Goal: Task Accomplishment & Management: Complete application form

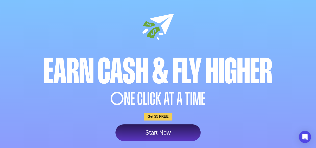
scroll to position [25, 0]
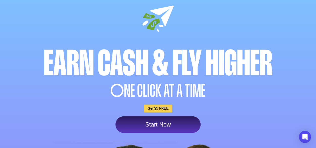
click at [159, 122] on link "Start Now" at bounding box center [157, 124] width 85 height 17
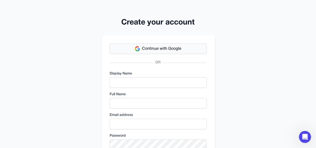
click at [156, 46] on span "Continue with Google" at bounding box center [161, 49] width 39 height 6
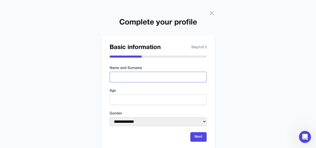
click at [155, 75] on input "text" at bounding box center [157, 77] width 97 height 11
type input "**********"
click at [144, 100] on input "number" at bounding box center [157, 99] width 97 height 11
type input "**"
click at [156, 122] on select "**********" at bounding box center [157, 121] width 97 height 9
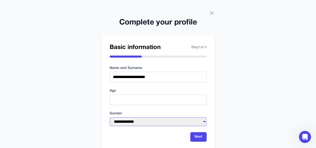
select select "****"
click at [109, 117] on select "**********" at bounding box center [157, 121] width 97 height 9
click at [231, 101] on div "**********" at bounding box center [158, 81] width 316 height 162
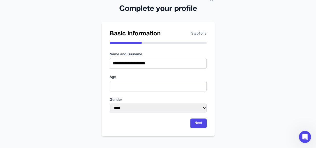
scroll to position [14, 0]
click at [194, 123] on button "Next" at bounding box center [198, 123] width 16 height 10
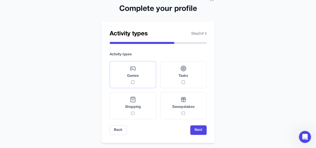
click at [126, 79] on label "Games" at bounding box center [132, 74] width 46 height 27
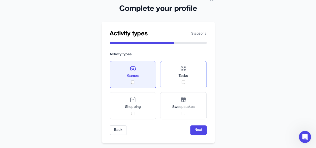
click at [188, 81] on label "Tasks" at bounding box center [183, 74] width 46 height 27
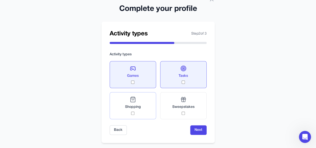
click at [137, 114] on div "Shopping" at bounding box center [133, 105] width 16 height 18
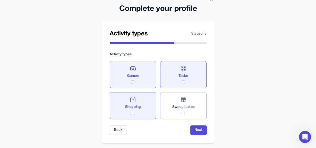
click at [180, 113] on div "Sweepstakes" at bounding box center [183, 105] width 22 height 18
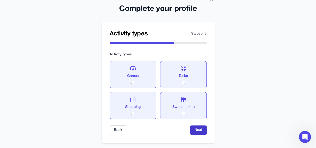
click at [196, 126] on button "Next" at bounding box center [198, 130] width 16 height 10
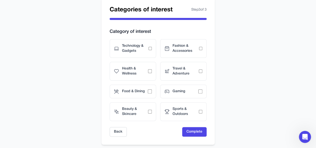
scroll to position [45, 0]
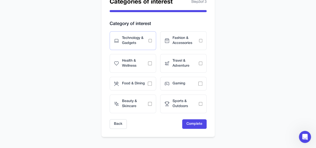
click at [150, 43] on div "Technology & Gadgets" at bounding box center [132, 40] width 46 height 19
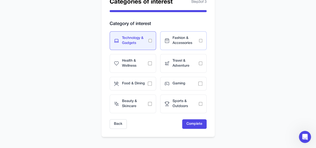
click at [201, 43] on div "Fashion & Accessories" at bounding box center [183, 40] width 46 height 19
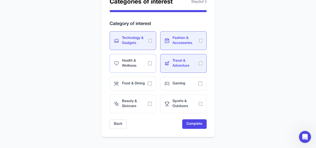
click at [144, 66] on span "Health & Wellness" at bounding box center [135, 63] width 26 height 10
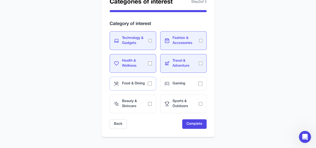
click at [149, 86] on div "Food & Dining" at bounding box center [132, 84] width 46 height 14
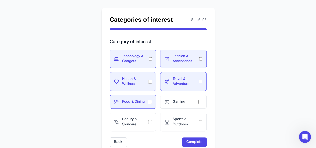
scroll to position [20, 0]
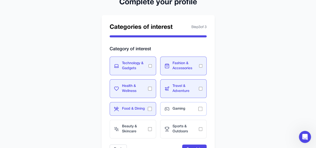
click at [186, 113] on div "Gaming" at bounding box center [183, 109] width 46 height 14
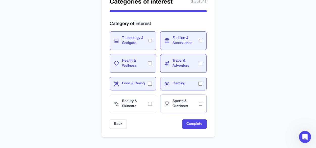
click at [189, 106] on span "Sports & Outdoors" at bounding box center [185, 104] width 26 height 10
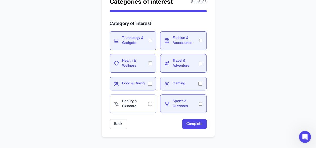
click at [142, 107] on span "Beauty & Skincare" at bounding box center [135, 104] width 26 height 10
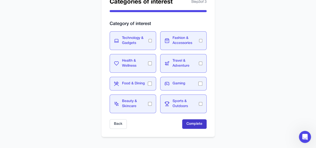
click at [194, 120] on button "Complete" at bounding box center [194, 124] width 24 height 10
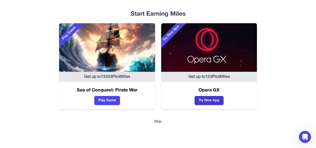
click at [211, 101] on button "Try New App" at bounding box center [208, 100] width 29 height 9
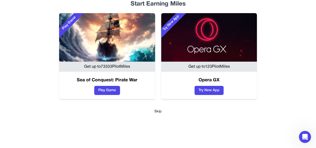
click at [155, 114] on button "Skip" at bounding box center [157, 111] width 299 height 5
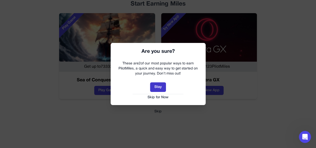
click at [161, 84] on button "Stay" at bounding box center [158, 87] width 16 height 10
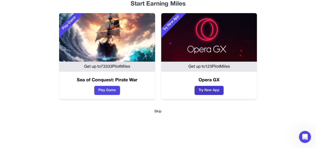
click at [214, 88] on button "Try New App" at bounding box center [208, 90] width 29 height 9
click at [209, 88] on button "Try New App" at bounding box center [208, 90] width 29 height 9
click at [158, 109] on button "Skip" at bounding box center [157, 111] width 299 height 5
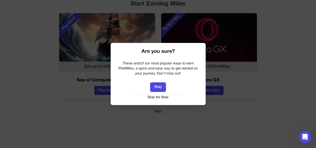
click at [162, 100] on div "Are you sure? These are 2 of our most popular ways to earn PilotMiles, a quick …" at bounding box center [157, 74] width 95 height 62
click at [163, 99] on button "Skip for Now" at bounding box center [158, 97] width 85 height 5
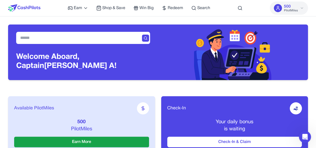
click at [301, 6] on icon at bounding box center [301, 8] width 4 height 4
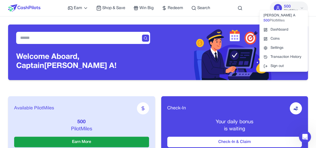
click at [175, 18] on div "Welcome Aboard, Captain Carlos Panduro A!" at bounding box center [157, 48] width 299 height 64
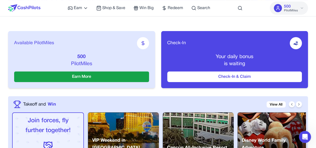
scroll to position [76, 0]
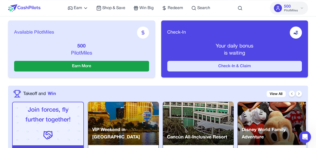
click at [222, 68] on button "Check-In & Claim" at bounding box center [234, 66] width 135 height 11
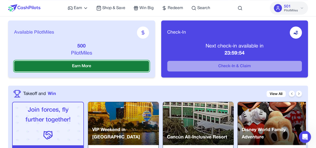
click at [97, 64] on button "Earn More" at bounding box center [81, 66] width 135 height 11
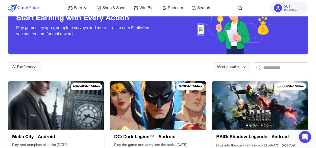
scroll to position [50, 0]
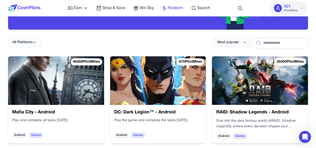
click at [181, 9] on span "Redeem" at bounding box center [175, 8] width 15 height 6
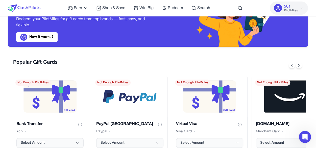
scroll to position [101, 0]
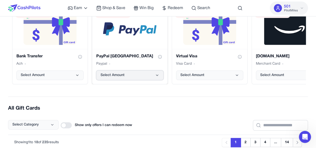
click at [158, 72] on button "Select Amount" at bounding box center [129, 75] width 67 height 10
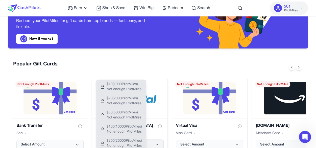
scroll to position [25, 0]
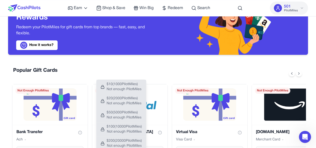
click at [166, 65] on div "Popular Gift Cards Bank Transfer Ach Select Amount Not Enough PilotMiles PayPal…" at bounding box center [157, 113] width 299 height 101
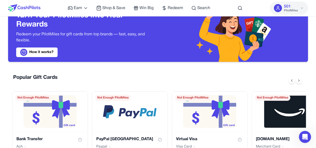
scroll to position [0, 0]
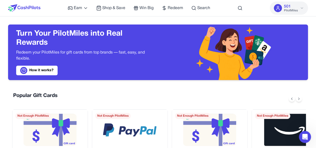
click at [51, 68] on link "How it works?" at bounding box center [36, 71] width 41 height 10
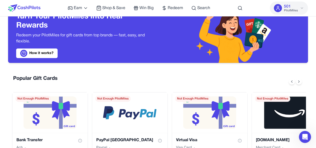
scroll to position [25, 0]
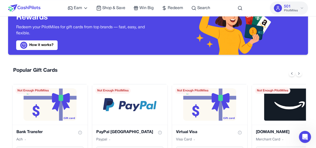
click at [304, 7] on button "501 PilotMiles" at bounding box center [288, 8] width 38 height 13
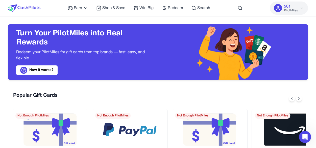
scroll to position [0, 0]
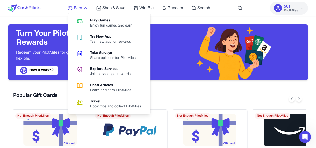
click at [85, 8] on icon at bounding box center [85, 8] width 3 height 1
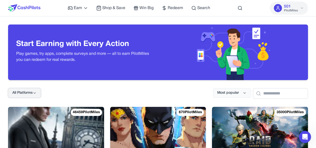
click at [38, 94] on button "All Platforms" at bounding box center [24, 93] width 33 height 10
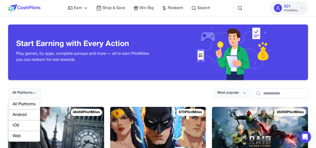
click at [25, 134] on div "Web" at bounding box center [24, 136] width 32 height 11
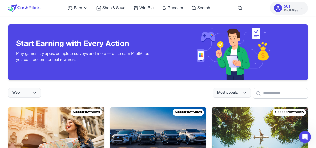
click at [185, 95] on div "Web Most popular" at bounding box center [157, 89] width 299 height 19
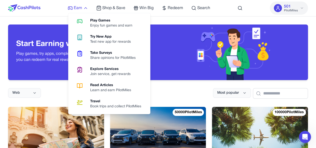
click at [87, 9] on icon at bounding box center [85, 8] width 5 height 5
click at [97, 23] on div "Enjoy fun games and earn" at bounding box center [113, 25] width 46 height 5
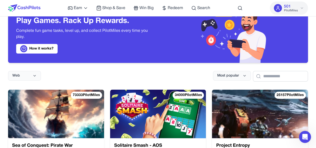
scroll to position [25, 0]
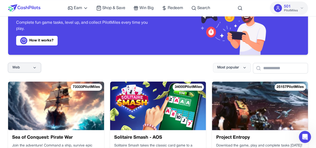
click at [36, 69] on icon at bounding box center [35, 68] width 4 height 4
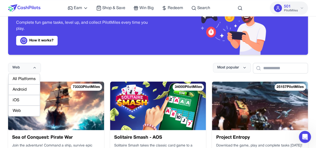
click at [33, 80] on div "All Platforms" at bounding box center [24, 79] width 32 height 11
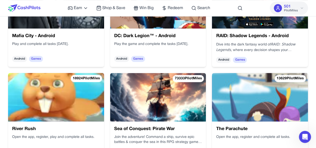
scroll to position [151, 0]
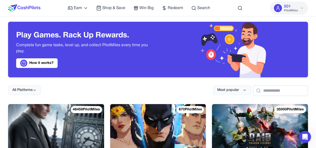
scroll to position [0, 0]
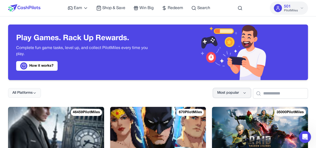
click at [217, 90] on span "Most popular" at bounding box center [228, 92] width 22 height 5
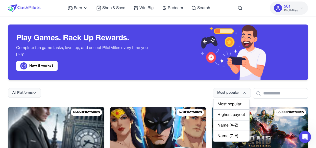
click at [225, 125] on div "Name (A-Z)" at bounding box center [231, 125] width 36 height 11
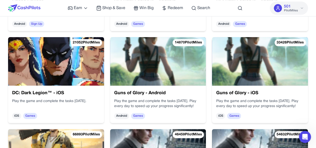
scroll to position [253, 0]
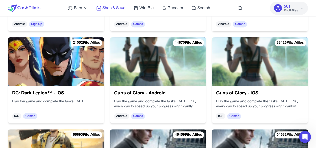
click at [124, 7] on span "Shop & Save" at bounding box center [113, 8] width 23 height 6
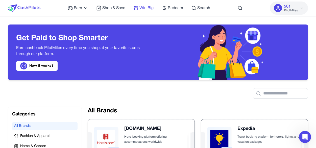
scroll to position [2, 0]
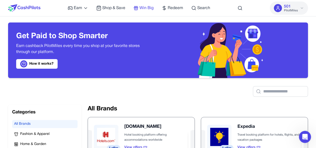
click at [148, 7] on span "Win Big" at bounding box center [146, 8] width 14 height 6
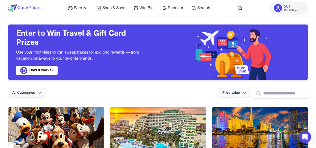
click at [87, 11] on div "Earn Play Games Enjoy fun games and earn Try New App Test new app for rewards T…" at bounding box center [139, 8] width 142 height 16
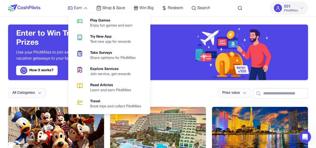
click at [86, 10] on icon at bounding box center [85, 8] width 5 height 5
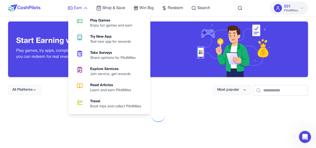
scroll to position [8, 0]
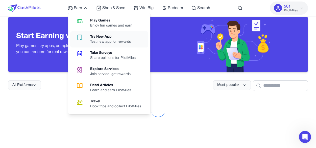
click at [120, 37] on div "Try New App" at bounding box center [112, 36] width 45 height 5
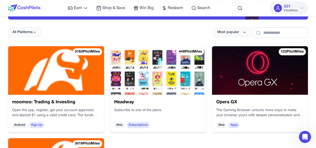
scroll to position [50, 0]
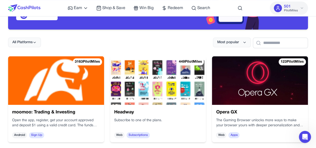
click at [207, 71] on div "3163 PilotMiles moomoo: Trading & Investing Open the app, register, get your ac…" at bounding box center [158, 145] width 330 height 236
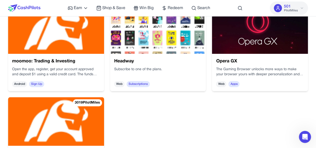
scroll to position [76, 0]
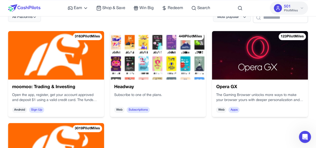
click at [255, 78] on img at bounding box center [266, 66] width 100 height 58
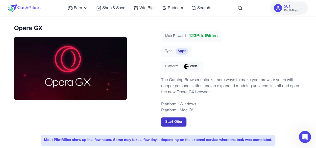
click at [178, 121] on button "Start Offer" at bounding box center [173, 121] width 25 height 9
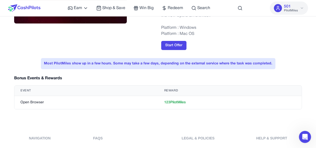
scroll to position [76, 0]
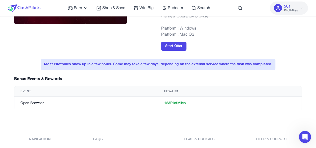
click at [290, 30] on p "Platform : Windows" at bounding box center [231, 28] width 141 height 6
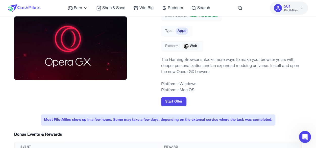
scroll to position [25, 0]
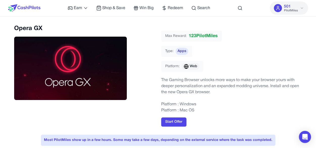
click at [246, 50] on div "Max Reward: 123 PilotMiles Type: Apps Platform: Web" at bounding box center [231, 53] width 141 height 45
click at [299, 9] on icon at bounding box center [301, 8] width 4 height 4
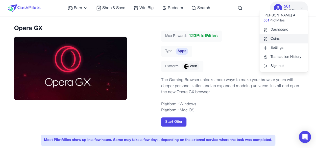
click at [286, 36] on link "Coins" at bounding box center [283, 38] width 48 height 9
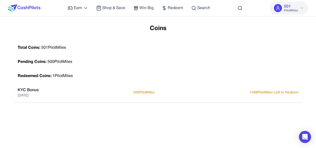
click at [114, 45] on div "Total Coins: 501 PilotMiles" at bounding box center [158, 48] width 289 height 14
click at [295, 10] on span "PilotMiles" at bounding box center [291, 11] width 14 height 4
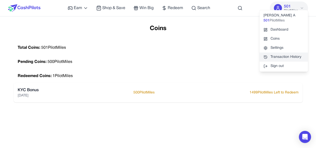
click at [290, 54] on link "Transaction History" at bounding box center [283, 56] width 48 height 9
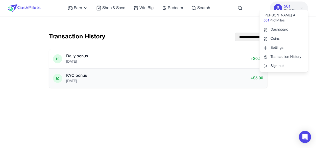
click at [210, 71] on div "KYC bonus 8/14/2025 + $ 5.00" at bounding box center [158, 77] width 218 height 19
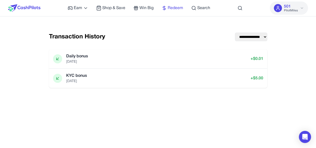
click at [179, 7] on span "Redeem" at bounding box center [175, 8] width 15 height 6
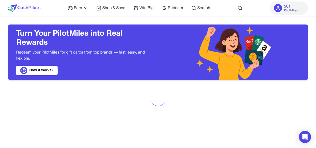
click at [287, 7] on span "501" at bounding box center [287, 7] width 7 height 6
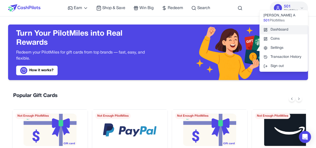
click at [283, 28] on link "Dashboard" at bounding box center [283, 29] width 48 height 9
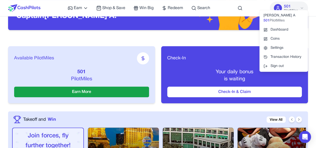
scroll to position [50, 0]
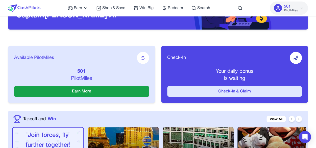
click at [204, 94] on button "Check-In & Claim" at bounding box center [234, 91] width 135 height 11
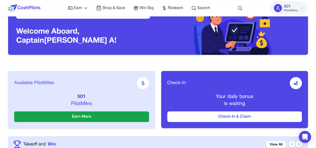
scroll to position [25, 0]
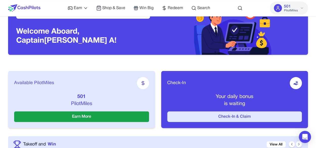
click at [217, 116] on button "Check-In & Claim" at bounding box center [234, 116] width 135 height 11
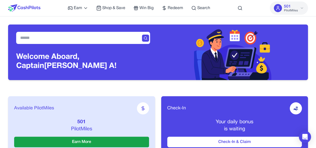
click at [296, 9] on span "PilotMiles" at bounding box center [291, 11] width 14 height 4
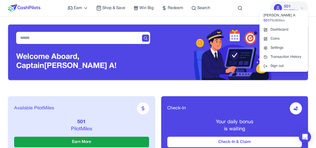
click at [268, 19] on span "501" at bounding box center [266, 20] width 6 height 5
click at [278, 38] on link "Coins" at bounding box center [283, 38] width 48 height 9
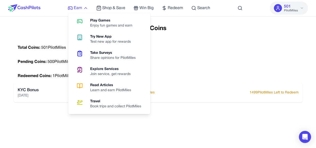
click at [82, 10] on span "Earn" at bounding box center [78, 8] width 8 height 6
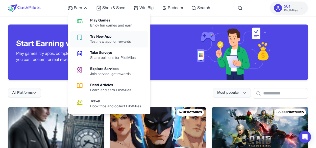
click at [125, 41] on div "Test new app for rewards" at bounding box center [112, 41] width 45 height 5
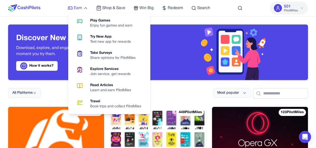
click at [86, 7] on icon at bounding box center [85, 8] width 5 height 5
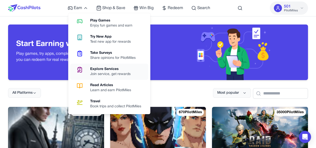
click at [110, 74] on div "Join service, get rewards" at bounding box center [112, 74] width 44 height 5
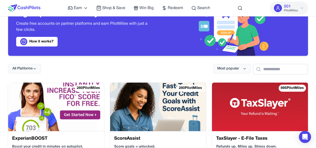
scroll to position [25, 0]
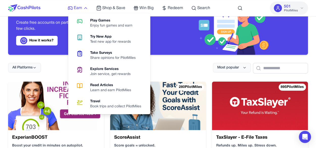
click at [86, 6] on icon at bounding box center [85, 8] width 5 height 5
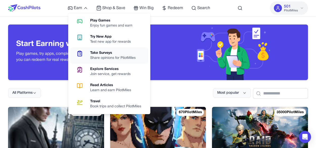
click at [126, 58] on div "Share opinions for PilotMiles" at bounding box center [114, 58] width 49 height 5
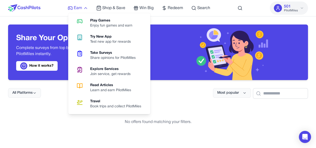
click at [81, 6] on span "Earn" at bounding box center [78, 8] width 8 height 6
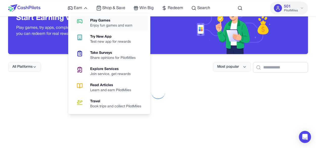
scroll to position [25, 0]
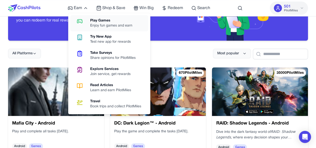
click at [103, 21] on div "Play Games" at bounding box center [113, 20] width 46 height 5
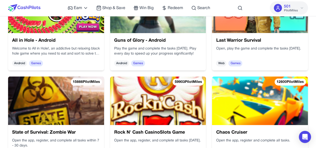
scroll to position [708, 0]
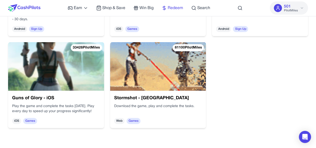
click at [175, 6] on span "Redeem" at bounding box center [175, 8] width 15 height 6
